Goal: Task Accomplishment & Management: Use online tool/utility

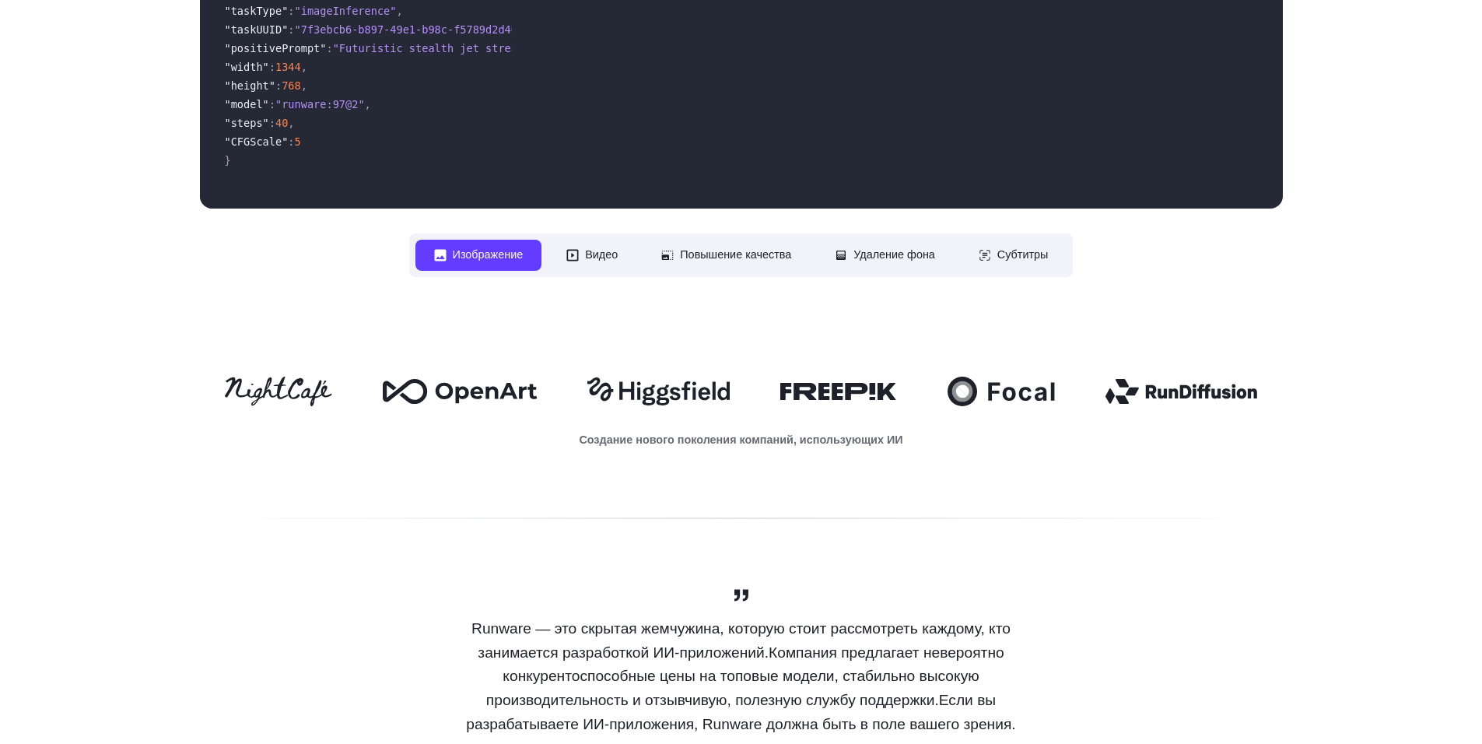
scroll to position [778, 0]
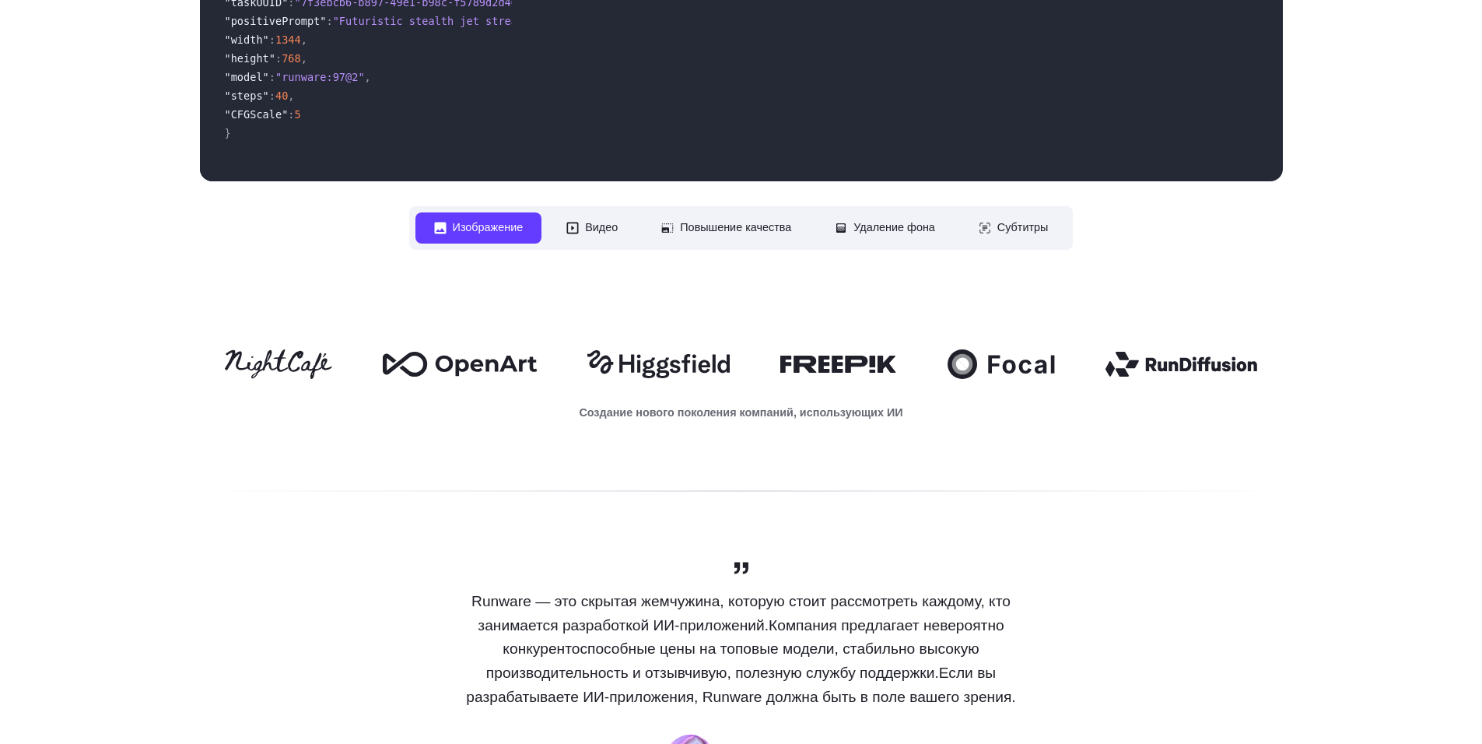
click at [463, 236] on ya-tr-span "Изображение" at bounding box center [488, 228] width 71 height 18
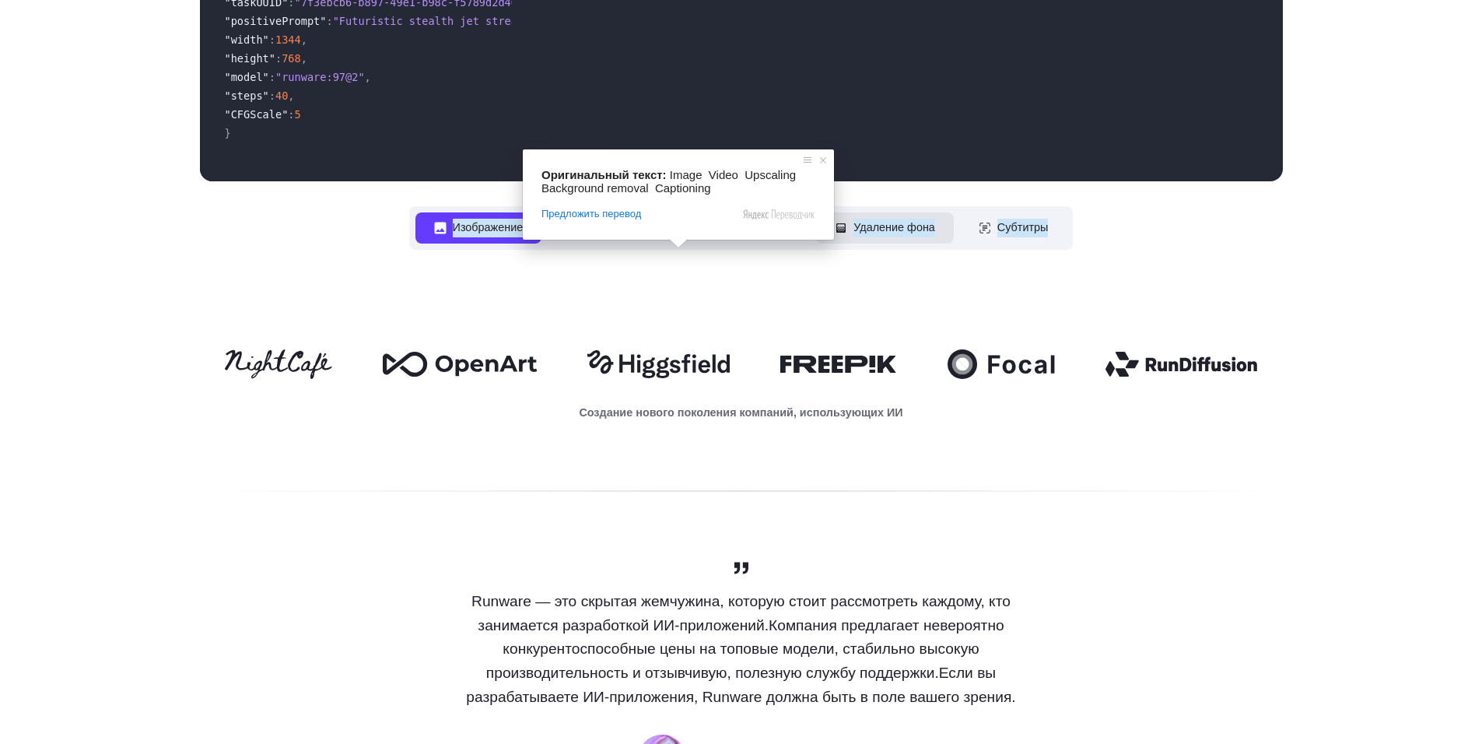
click at [918, 236] on ya-tr-span "Удаление фона" at bounding box center [894, 228] width 82 height 18
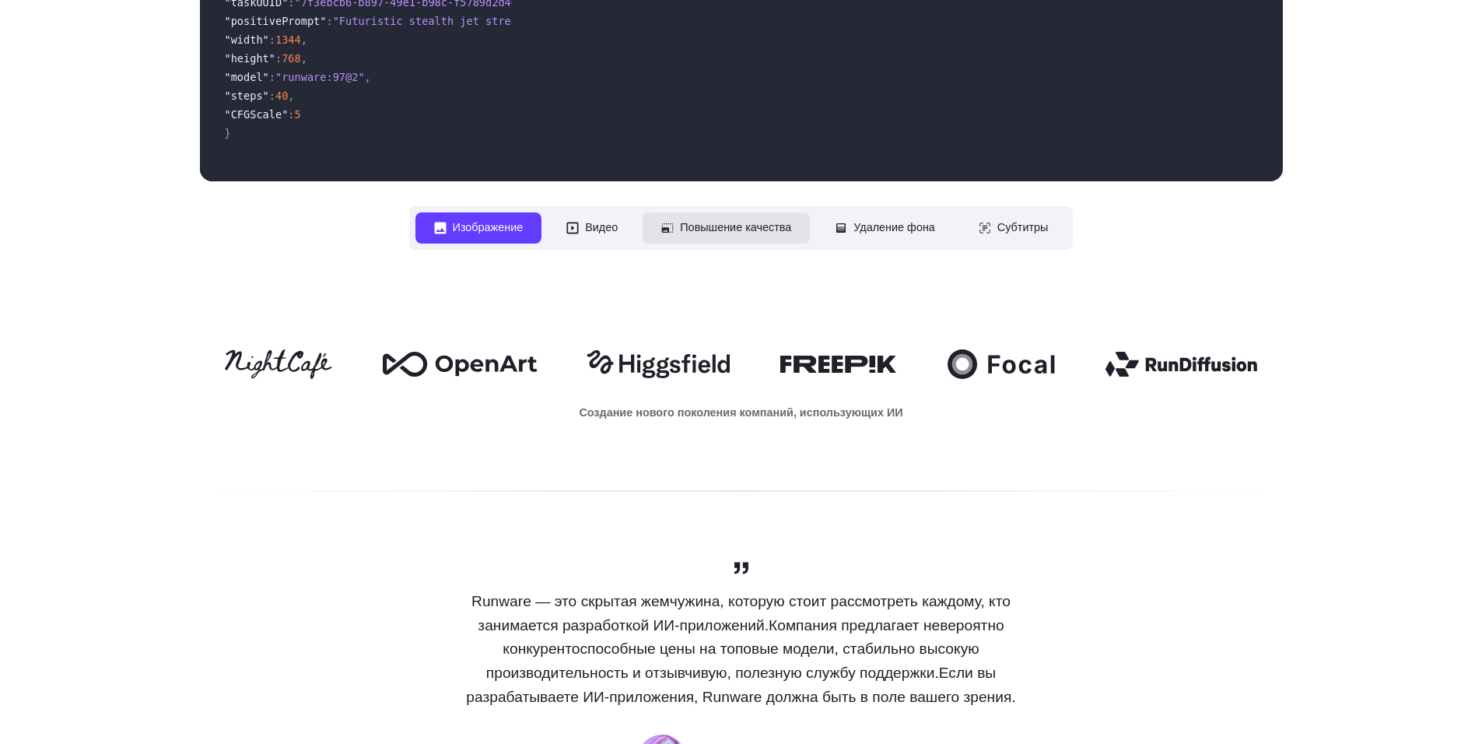
scroll to position [752, 0]
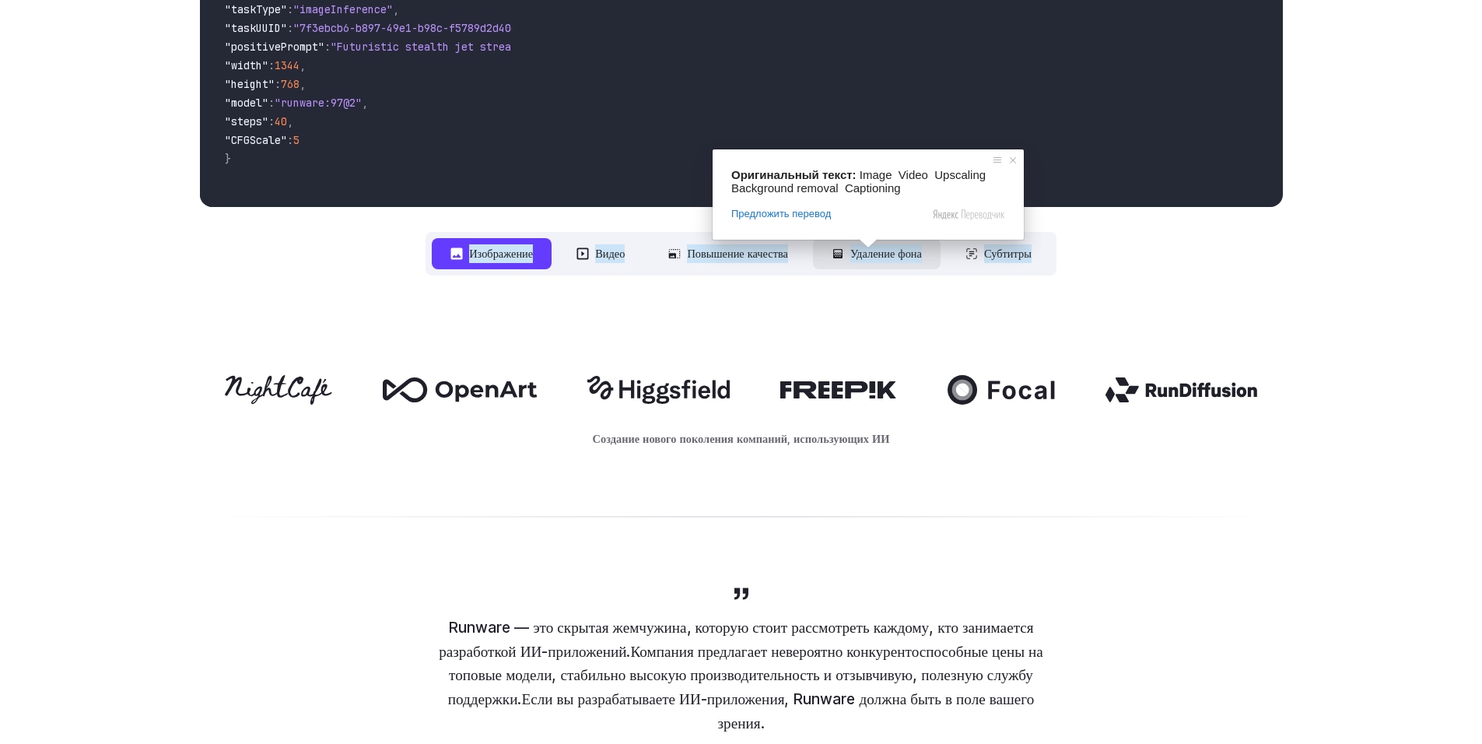
click at [867, 248] on span at bounding box center [868, 243] width 20 height 9
click at [855, 257] on ya-tr-span "Удаление фона" at bounding box center [886, 253] width 72 height 18
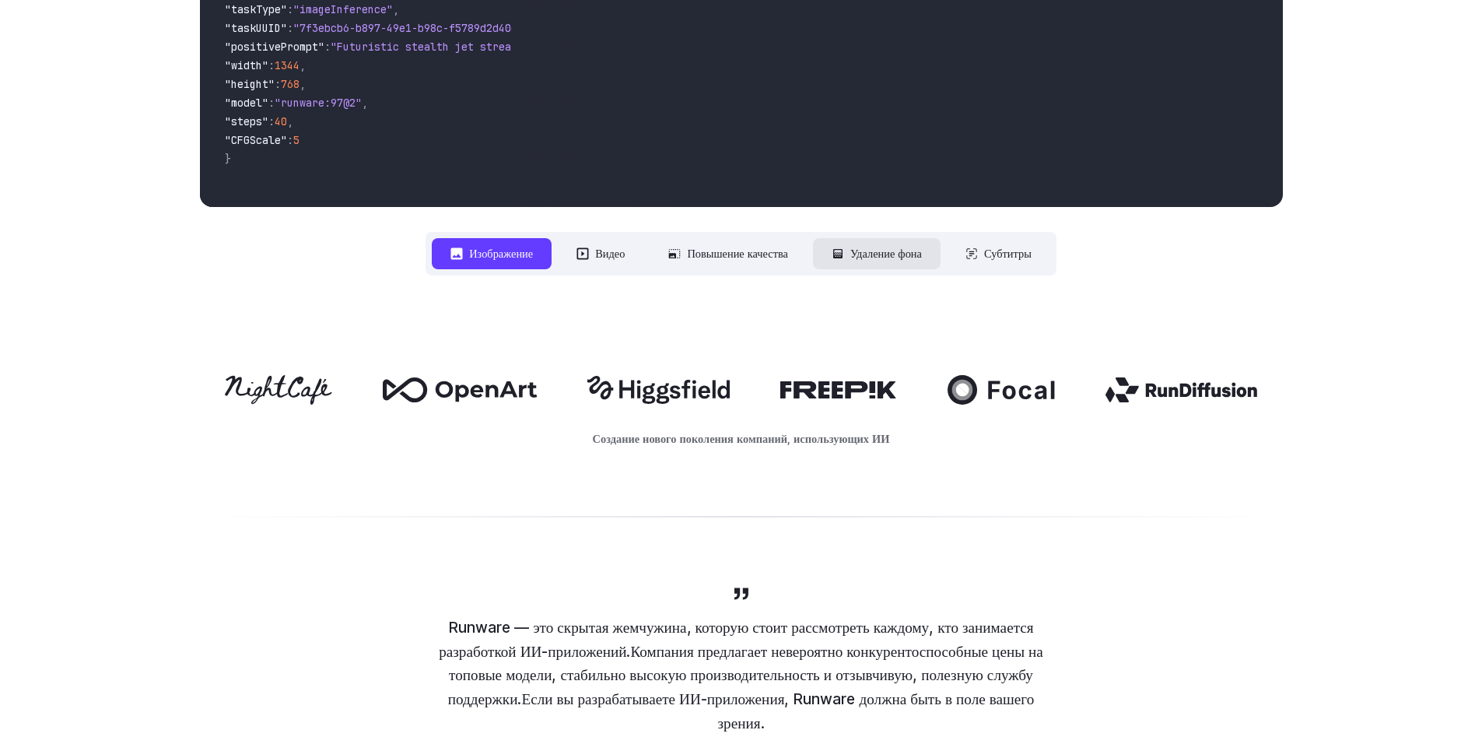
click at [855, 254] on ya-tr-span "Удаление фона" at bounding box center [886, 253] width 72 height 18
click at [839, 268] on button "Удаление фона" at bounding box center [877, 253] width 128 height 30
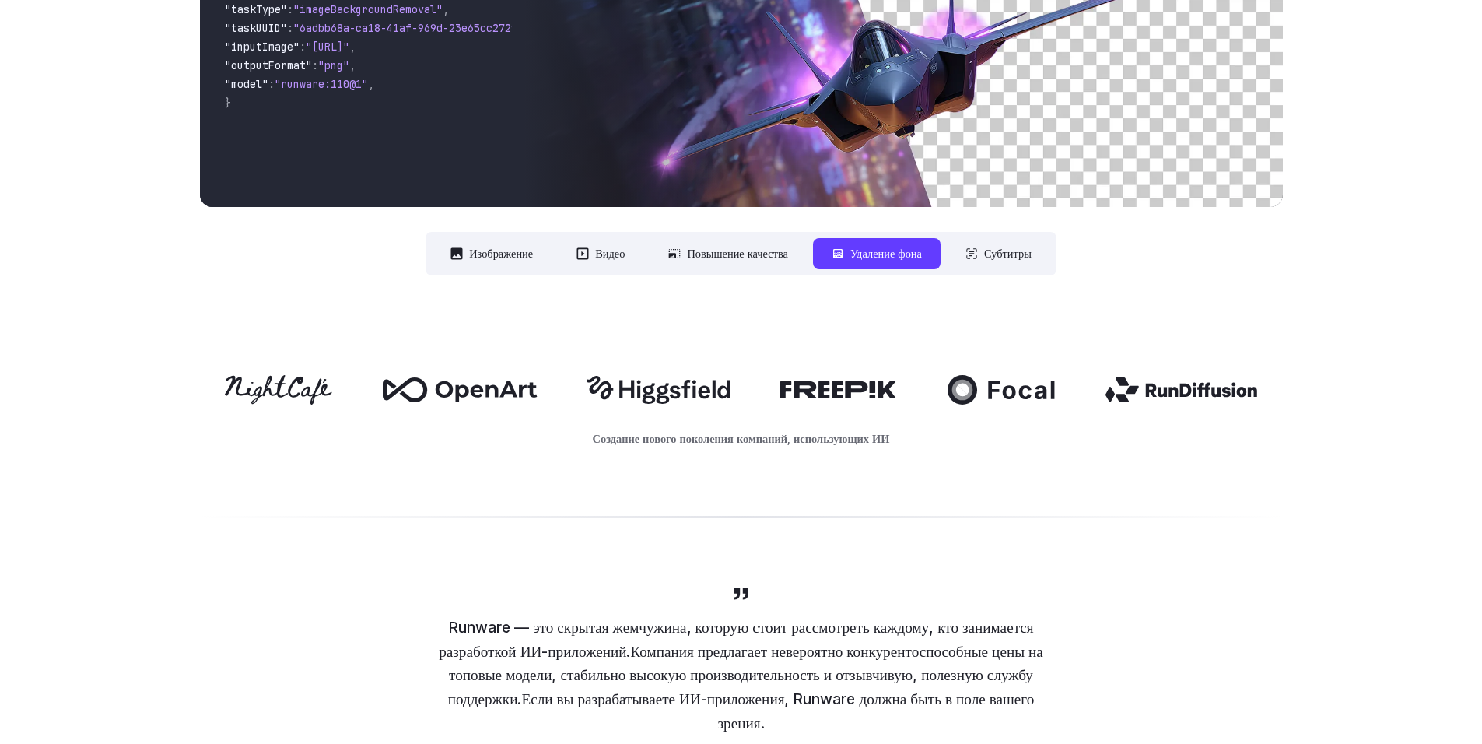
click at [856, 254] on ya-tr-span "Удаление фона" at bounding box center [886, 253] width 72 height 18
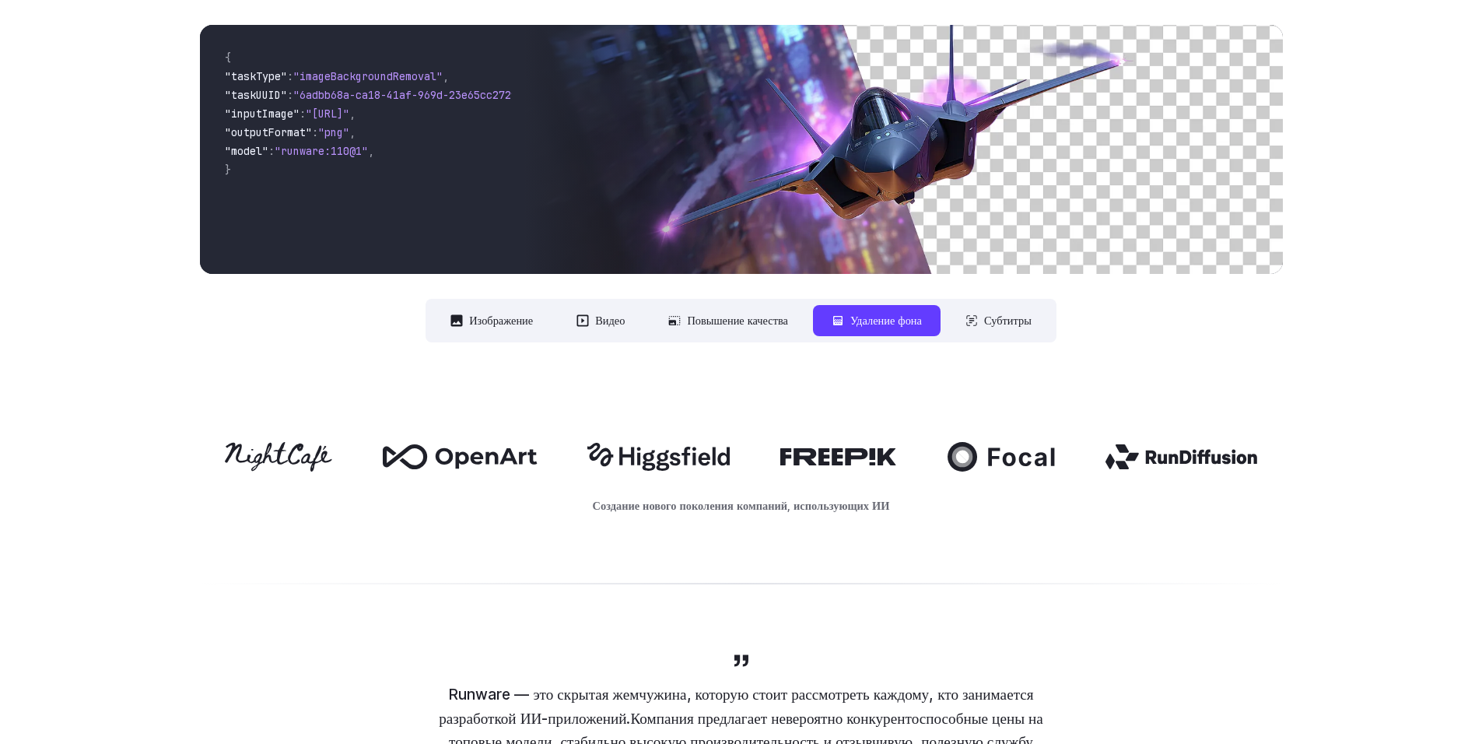
scroll to position [597, 0]
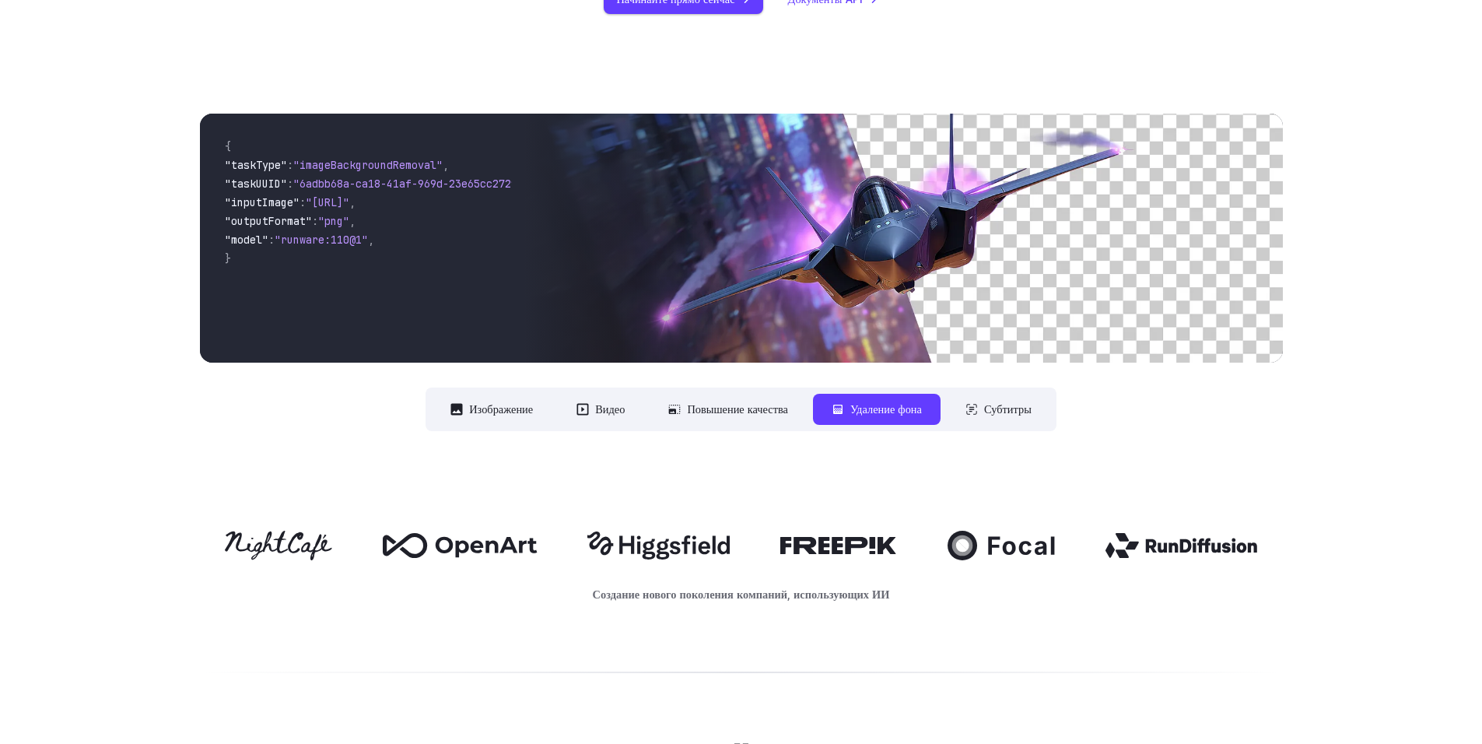
click at [963, 238] on img at bounding box center [903, 238] width 758 height 249
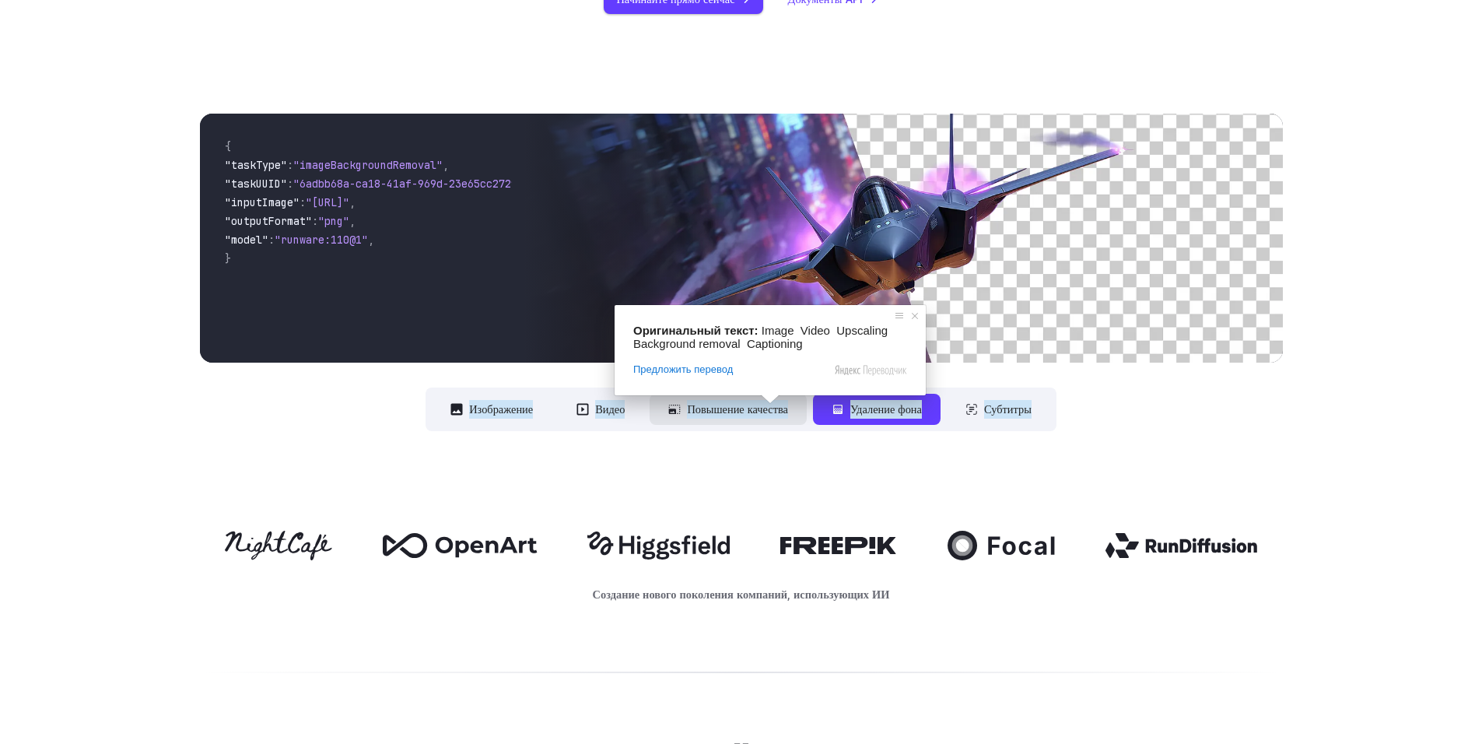
click at [703, 409] on ya-tr-span "Повышение качества" at bounding box center [737, 409] width 101 height 18
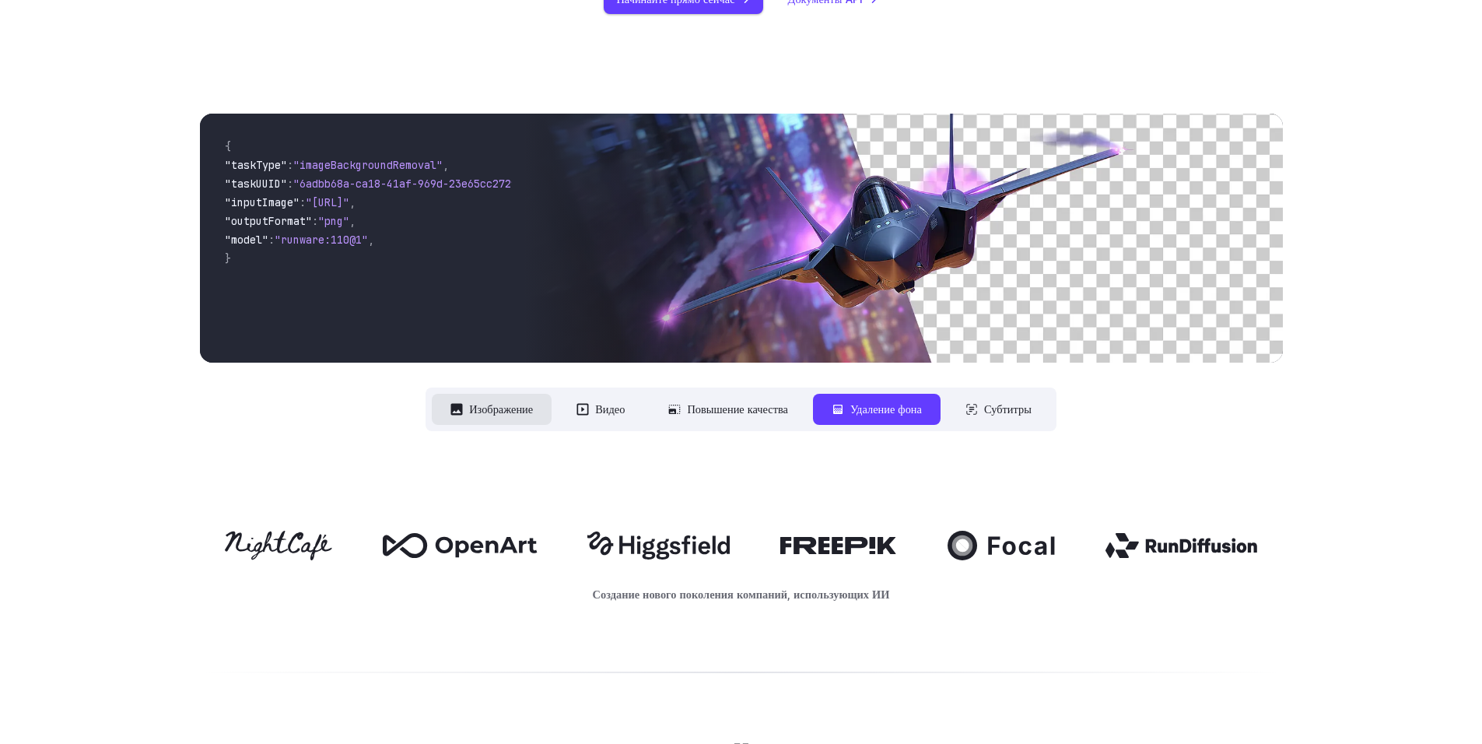
click at [433, 398] on button "Изображение" at bounding box center [492, 409] width 120 height 30
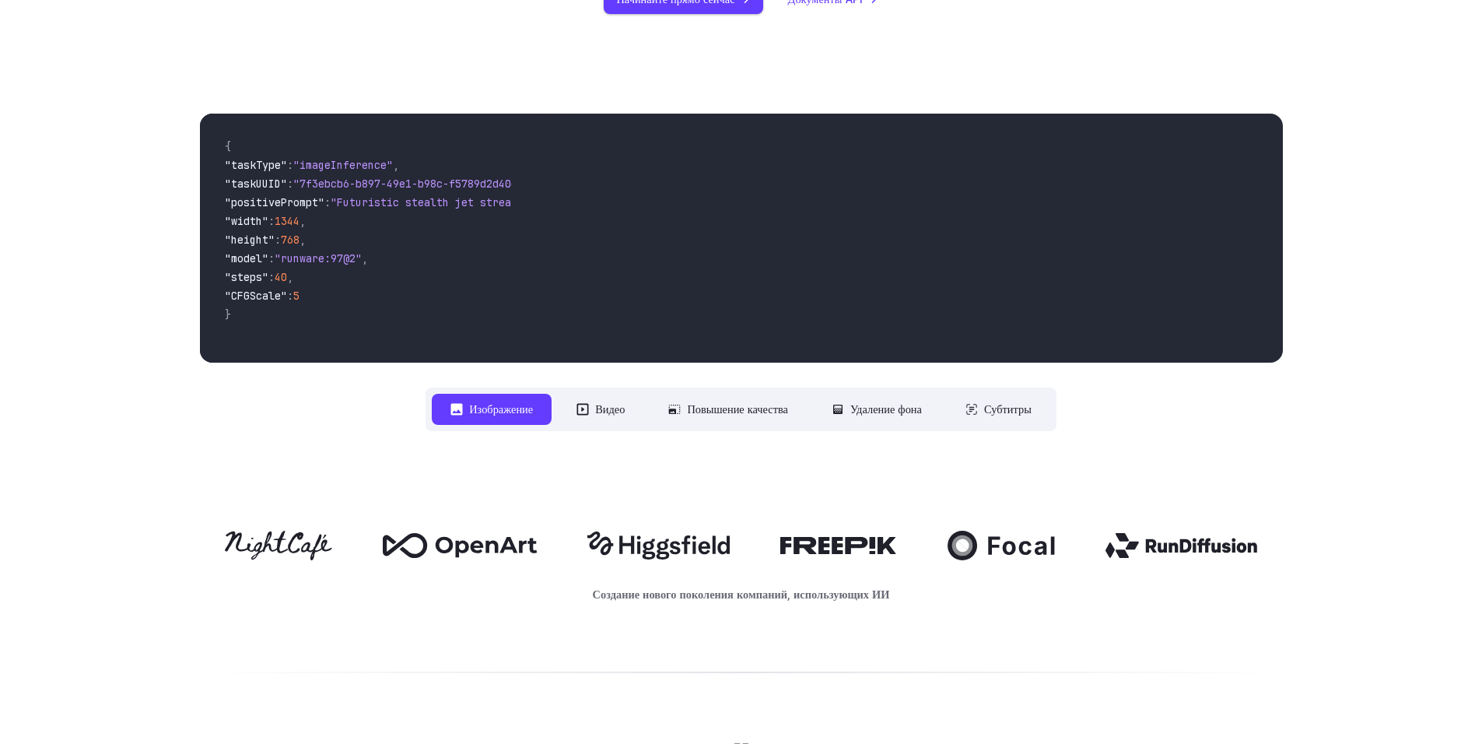
click at [530, 259] on video at bounding box center [903, 238] width 758 height 249
click at [247, 271] on span ""steps"" at bounding box center [247, 277] width 44 height 14
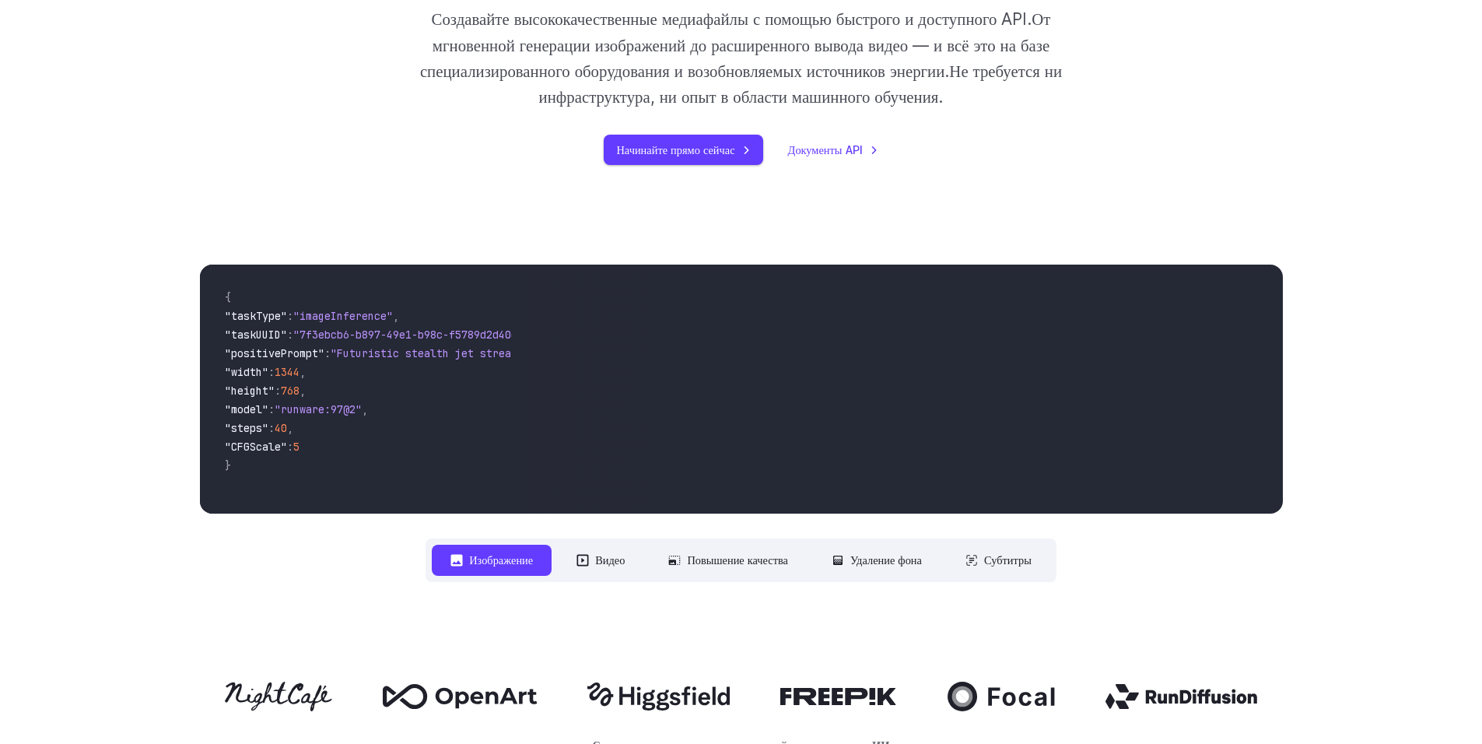
scroll to position [441, 0]
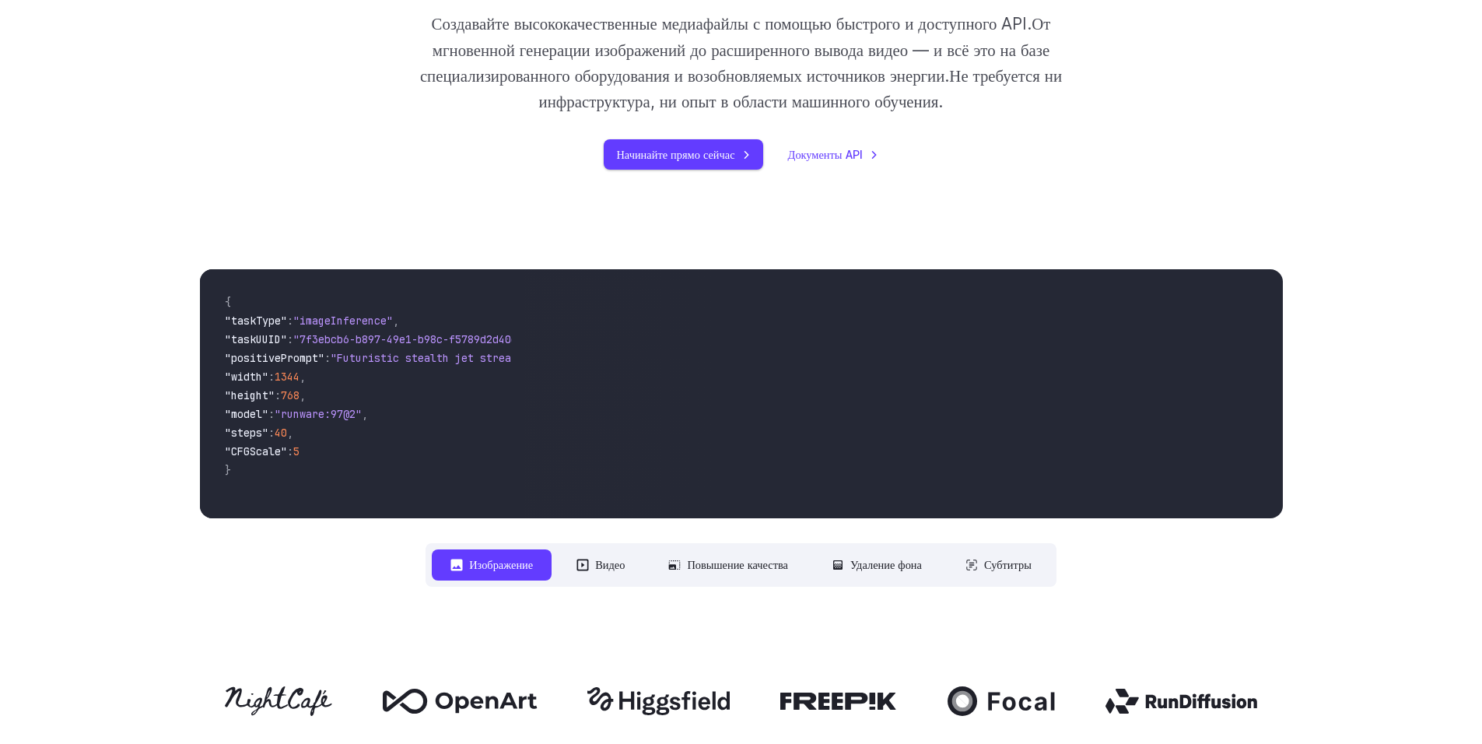
click at [299, 401] on span "768" at bounding box center [290, 395] width 19 height 14
click at [293, 456] on span ":" at bounding box center [290, 451] width 6 height 14
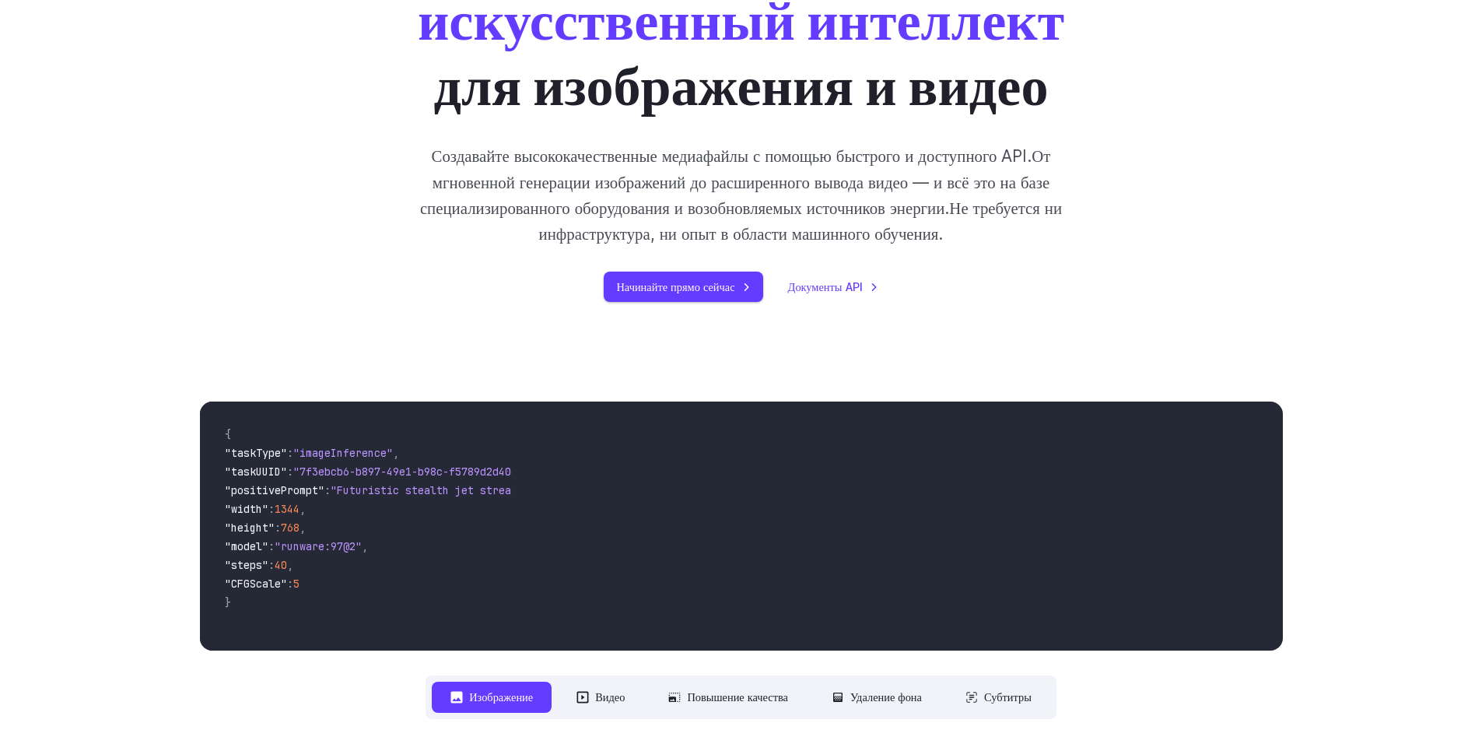
scroll to position [285, 0]
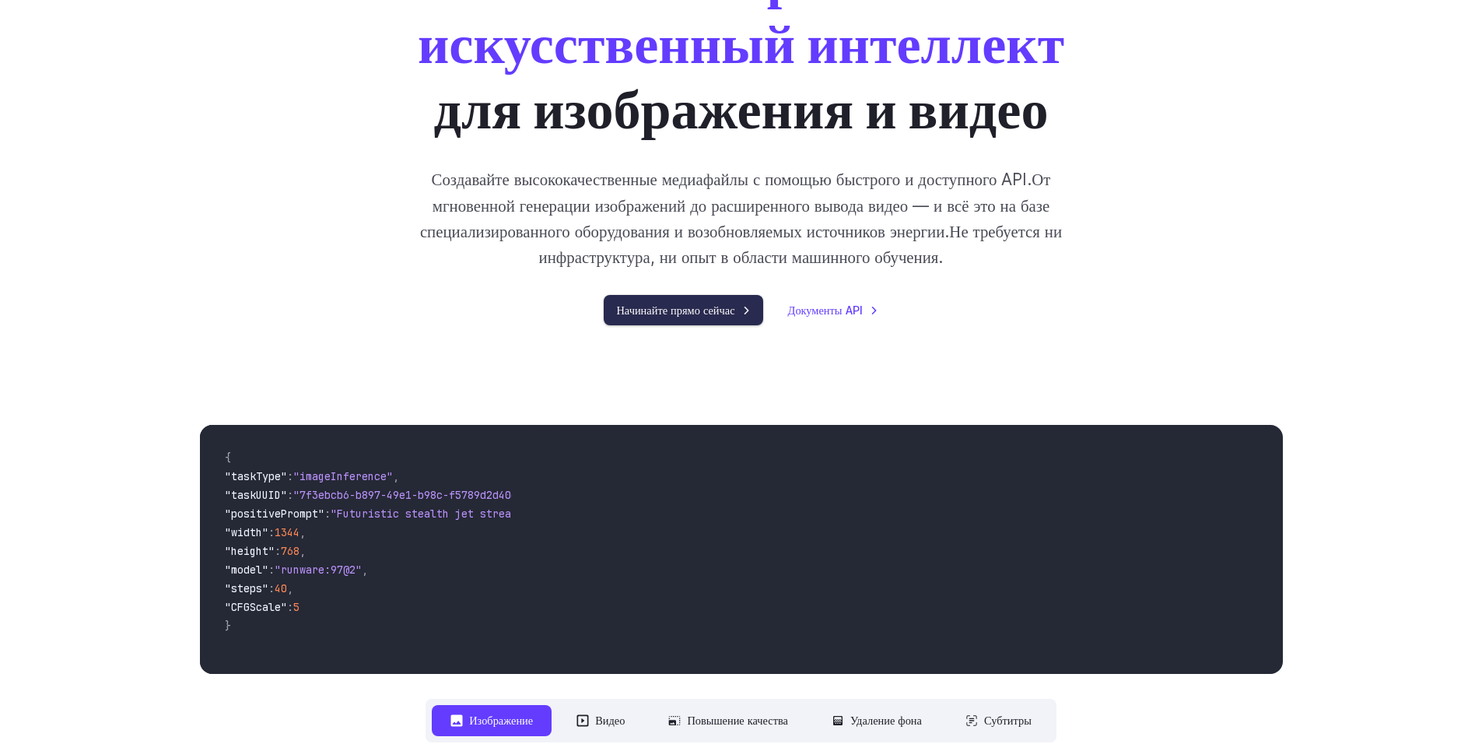
click at [657, 309] on ya-tr-span "Начинайте прямо сейчас" at bounding box center [675, 310] width 118 height 18
